Goal: Information Seeking & Learning: Learn about a topic

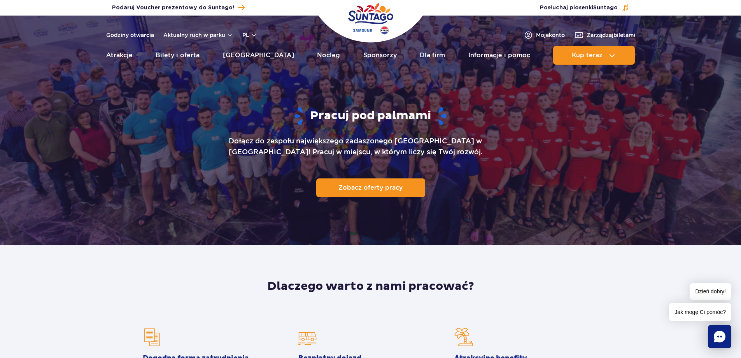
scroll to position [39, 0]
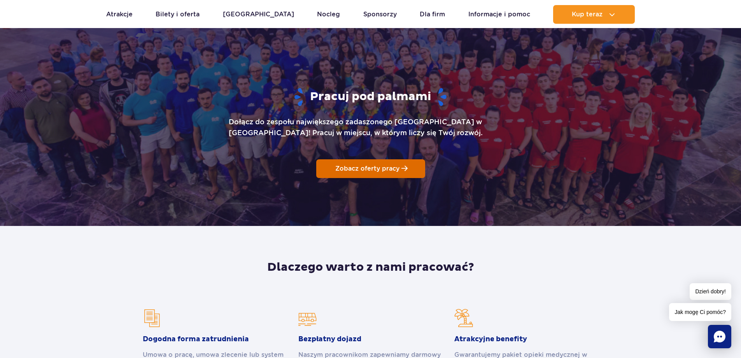
click at [353, 170] on p "Zobacz oferty pracy" at bounding box center [367, 168] width 64 height 7
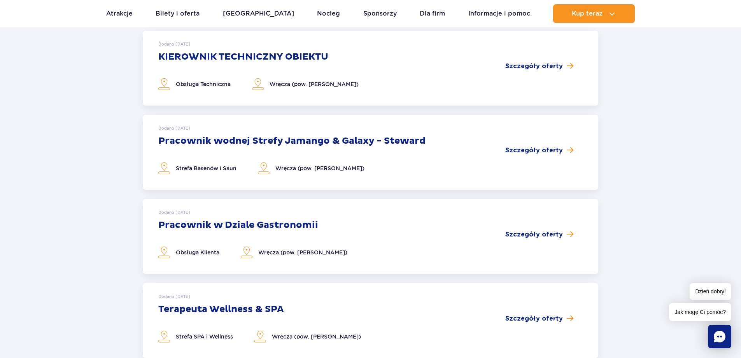
scroll to position [467, 0]
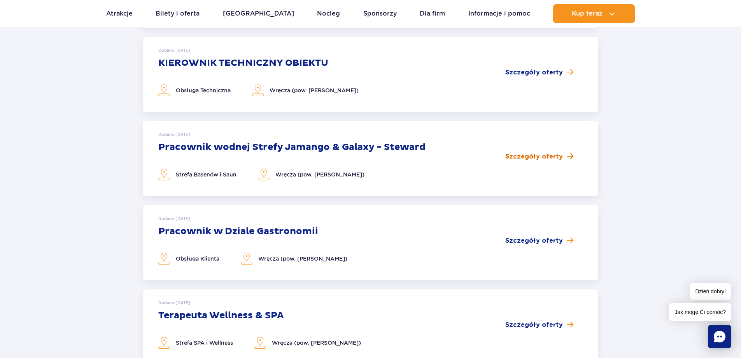
click at [529, 155] on span "Szczegóły oferty" at bounding box center [534, 156] width 58 height 9
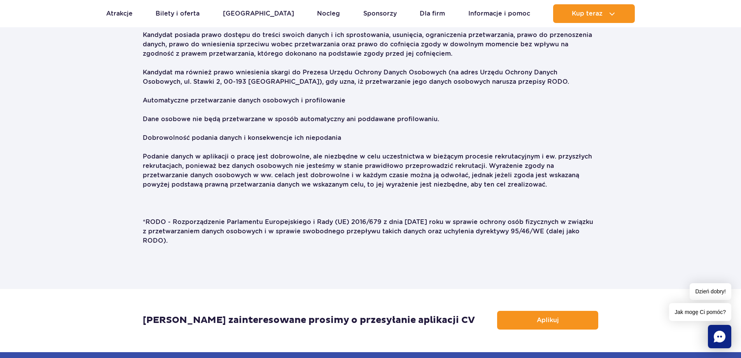
scroll to position [1478, 0]
